Goal: Transaction & Acquisition: Download file/media

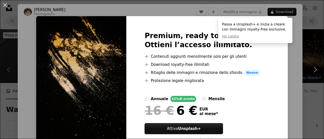
scroll to position [122, 0]
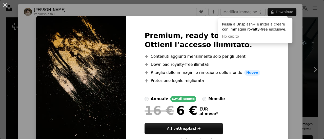
click at [301, 50] on div "An X shape Premium, ready to use images. Ottieni l’accesso illimitato. A plus s…" at bounding box center [162, 69] width 324 height 139
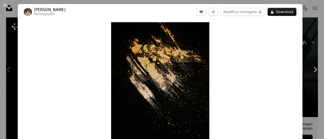
click at [286, 15] on button "A lock Download" at bounding box center [282, 12] width 29 height 8
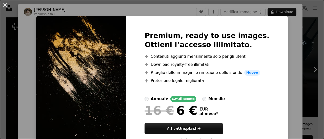
click at [306, 34] on div "An X shape Premium, ready to use images. Ottieni l’accesso illimitato. A plus s…" at bounding box center [162, 69] width 324 height 139
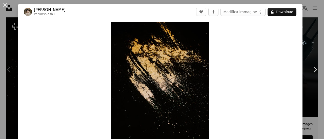
click at [306, 34] on div "An X shape Chevron left Chevron right [PERSON_NAME] Per Unsplash+ A heart A plu…" at bounding box center [162, 69] width 324 height 139
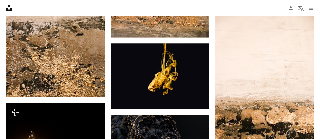
scroll to position [416, 0]
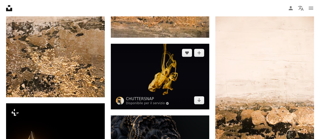
click at [197, 60] on img at bounding box center [160, 77] width 99 height 66
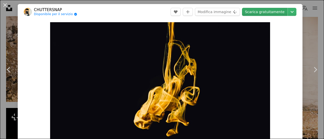
click at [253, 11] on link "Scarica gratuitamente" at bounding box center [265, 12] width 46 height 8
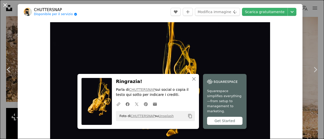
click at [6, 7] on button "An X shape" at bounding box center [5, 5] width 6 height 6
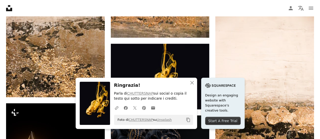
drag, startPoint x: 315, startPoint y: 4, endPoint x: 324, endPoint y: 13, distance: 13.1
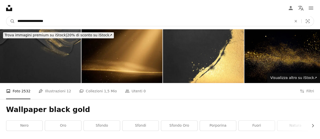
drag, startPoint x: 33, startPoint y: 19, endPoint x: 105, endPoint y: 24, distance: 72.6
click at [105, 24] on input "**********" at bounding box center [152, 21] width 275 height 10
type input "**********"
click at [6, 16] on button "A magnifying glass" at bounding box center [10, 21] width 9 height 10
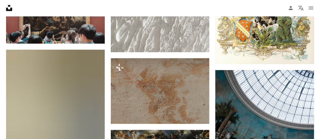
scroll to position [751, 0]
